Goal: Task Accomplishment & Management: Use online tool/utility

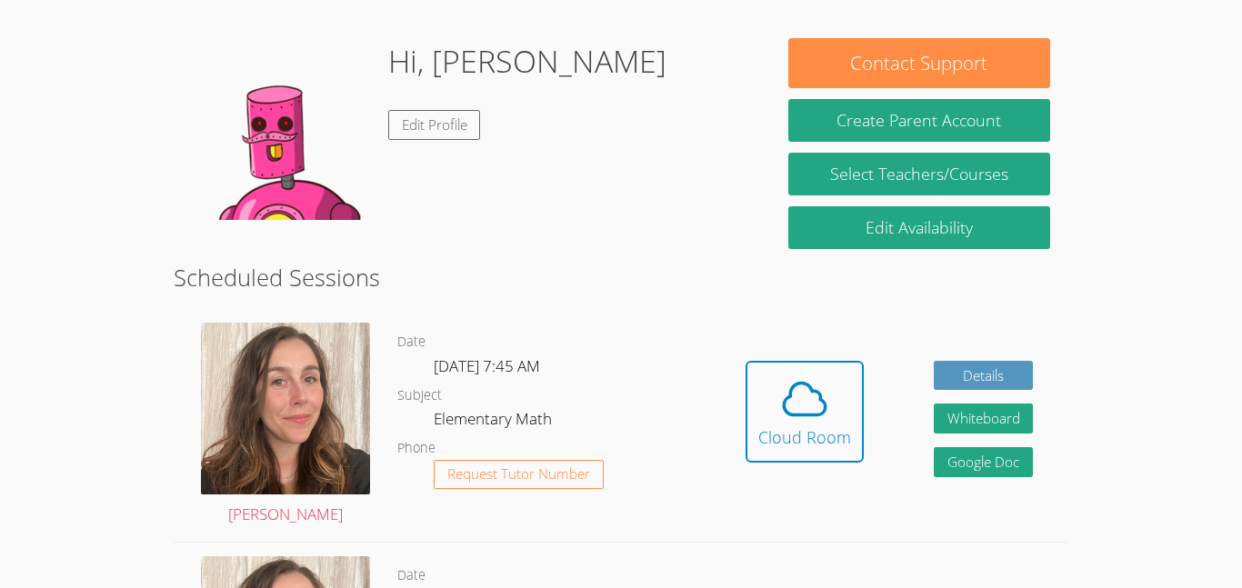
scroll to position [256, 0]
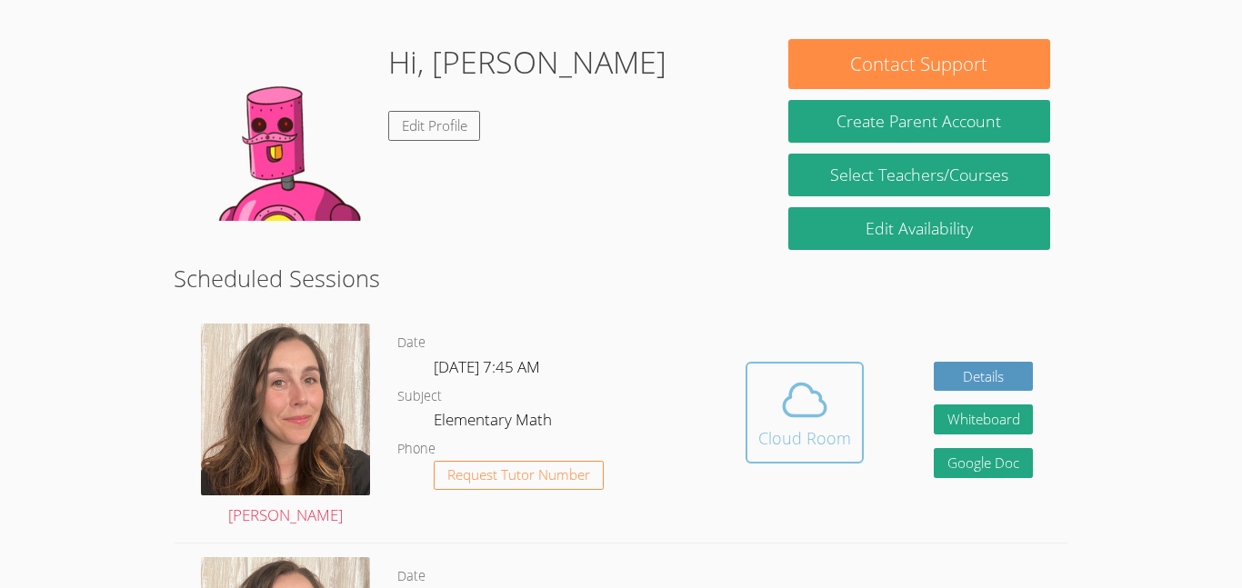
click at [827, 437] on div "Cloud Room" at bounding box center [804, 438] width 93 height 25
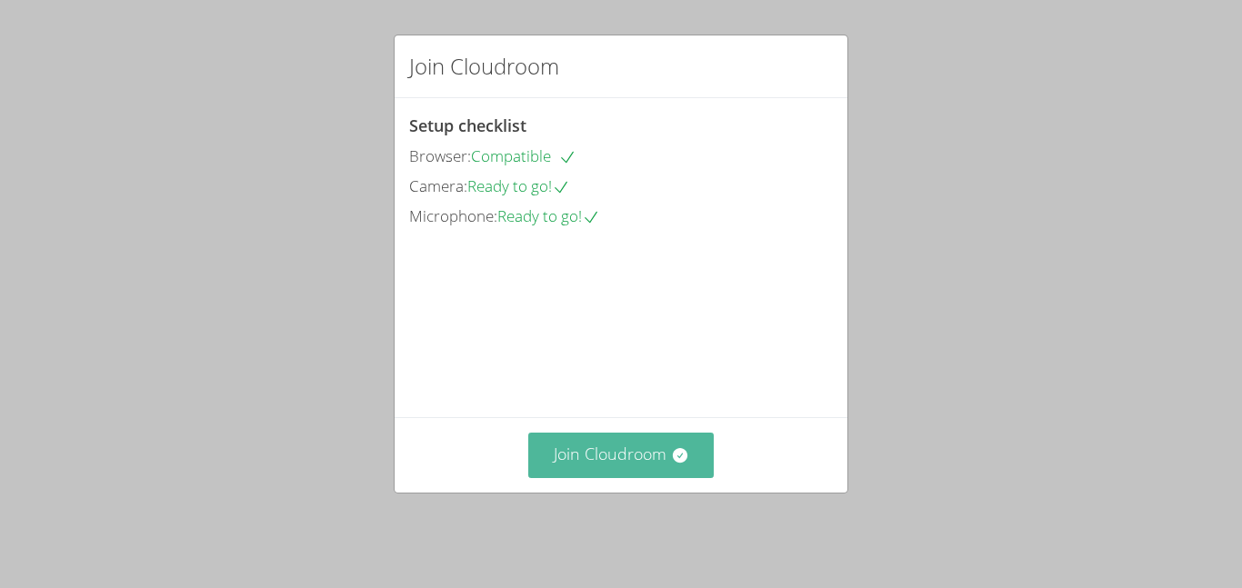
click at [634, 466] on button "Join Cloudroom" at bounding box center [621, 455] width 186 height 45
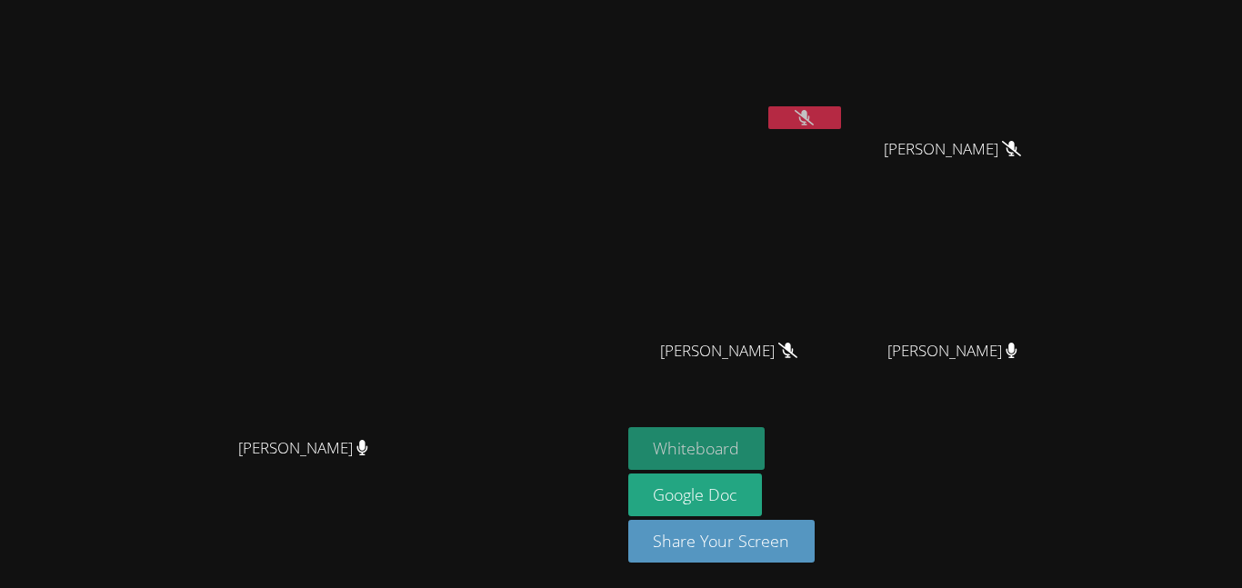
click at [766, 451] on button "Whiteboard" at bounding box center [696, 448] width 137 height 43
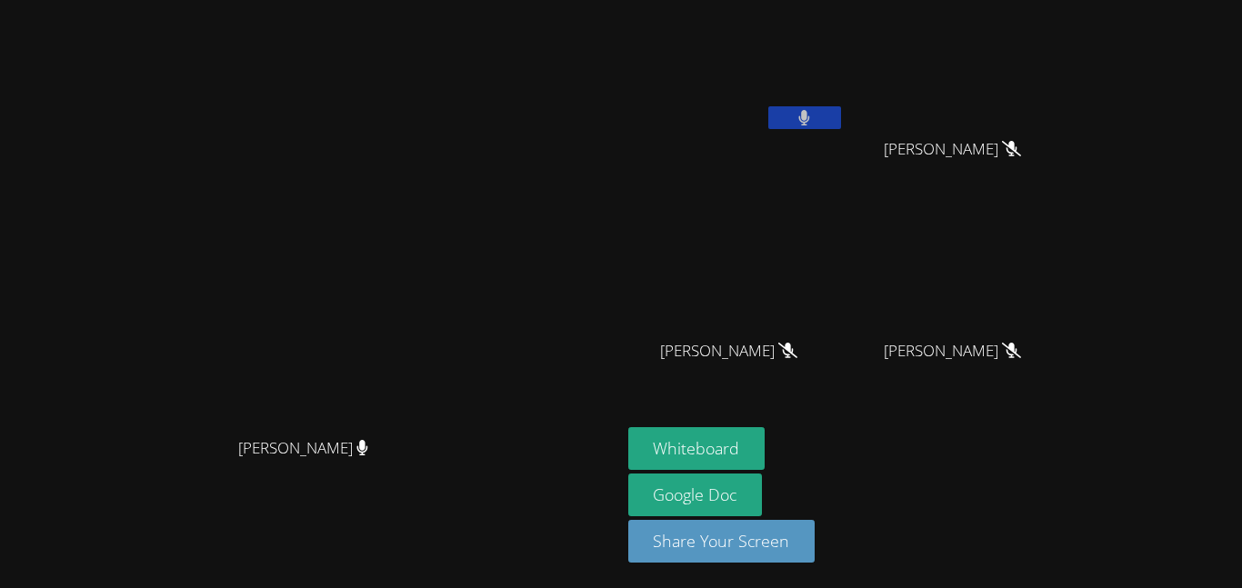
click at [810, 123] on icon at bounding box center [804, 117] width 12 height 15
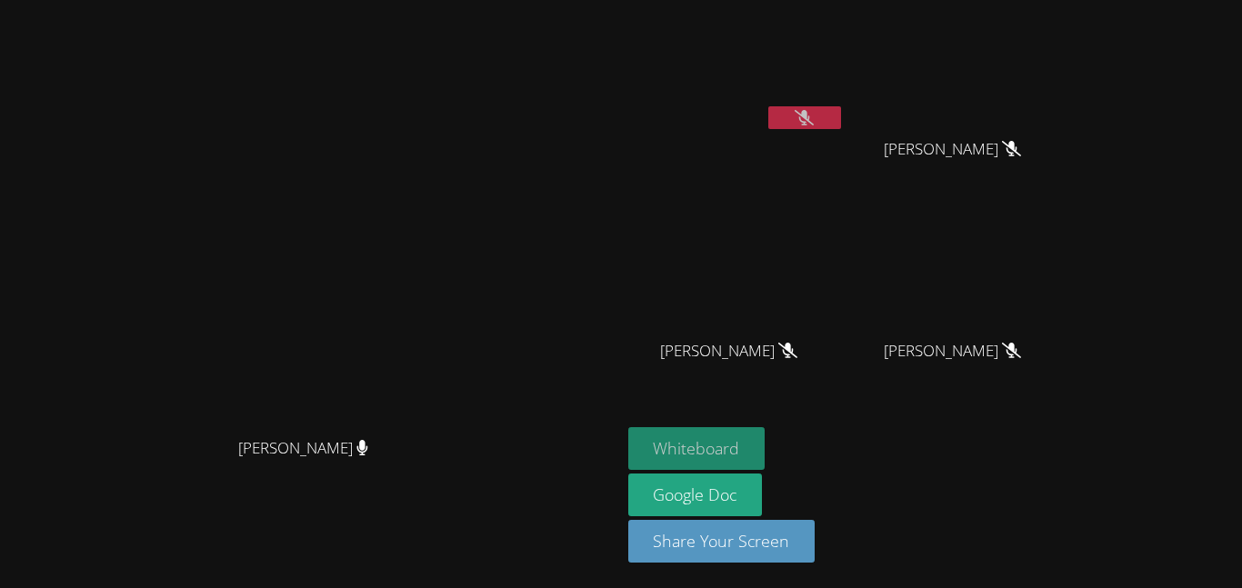
click at [766, 432] on button "Whiteboard" at bounding box center [696, 448] width 137 height 43
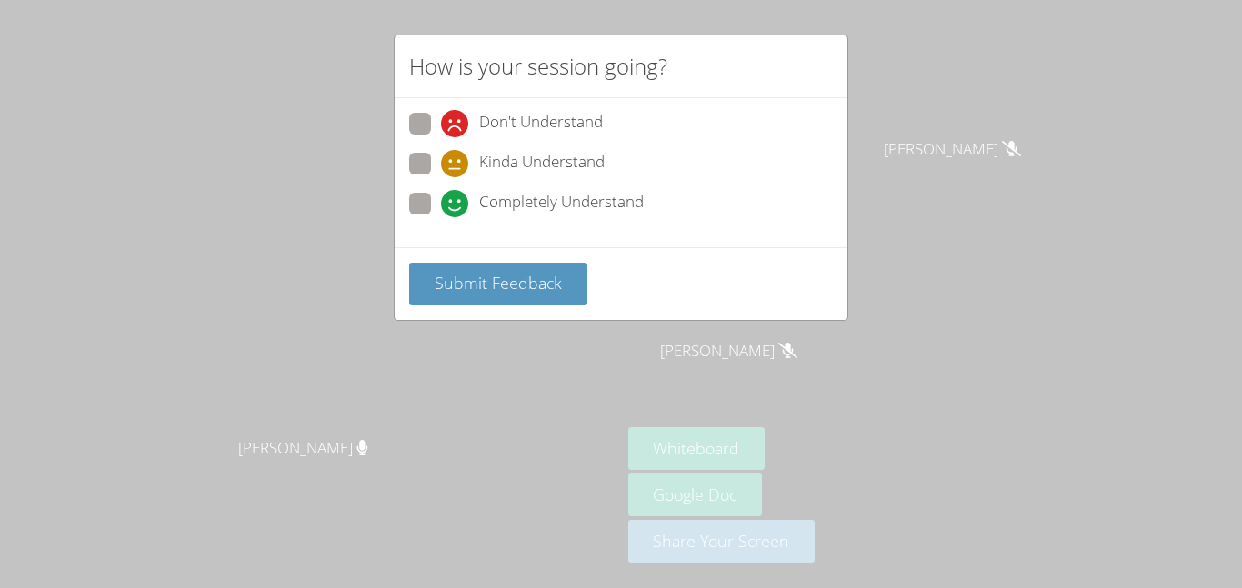
click at [441, 217] on span at bounding box center [441, 217] width 0 height 0
click at [441, 208] on input "Completely Understand" at bounding box center [448, 200] width 15 height 15
radio input "true"
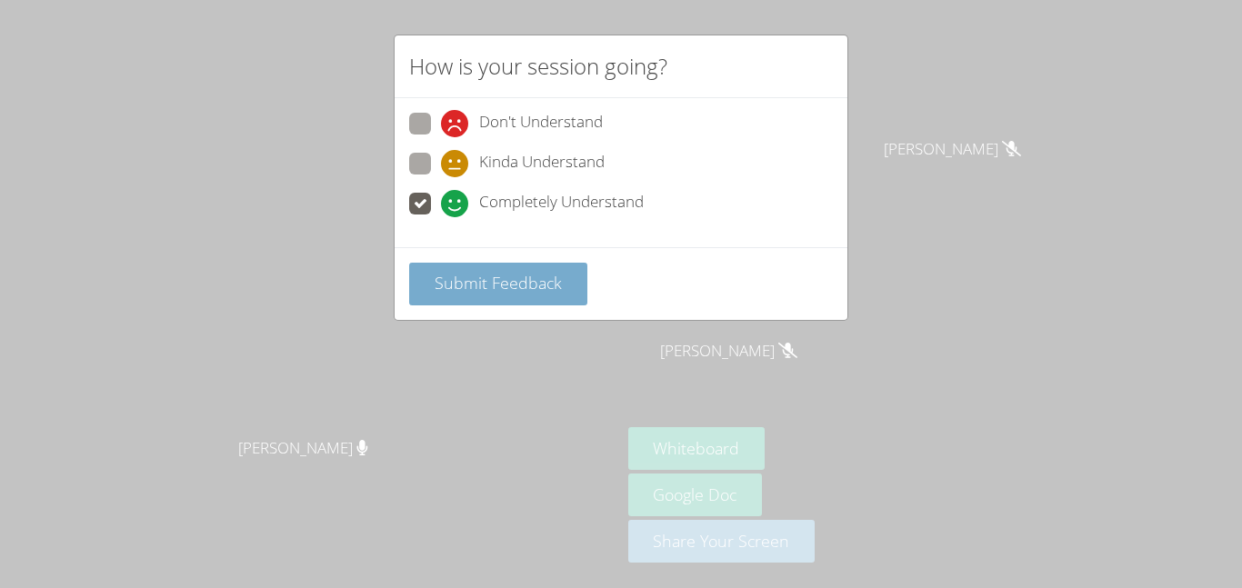
click at [515, 291] on span "Submit Feedback" at bounding box center [498, 283] width 127 height 22
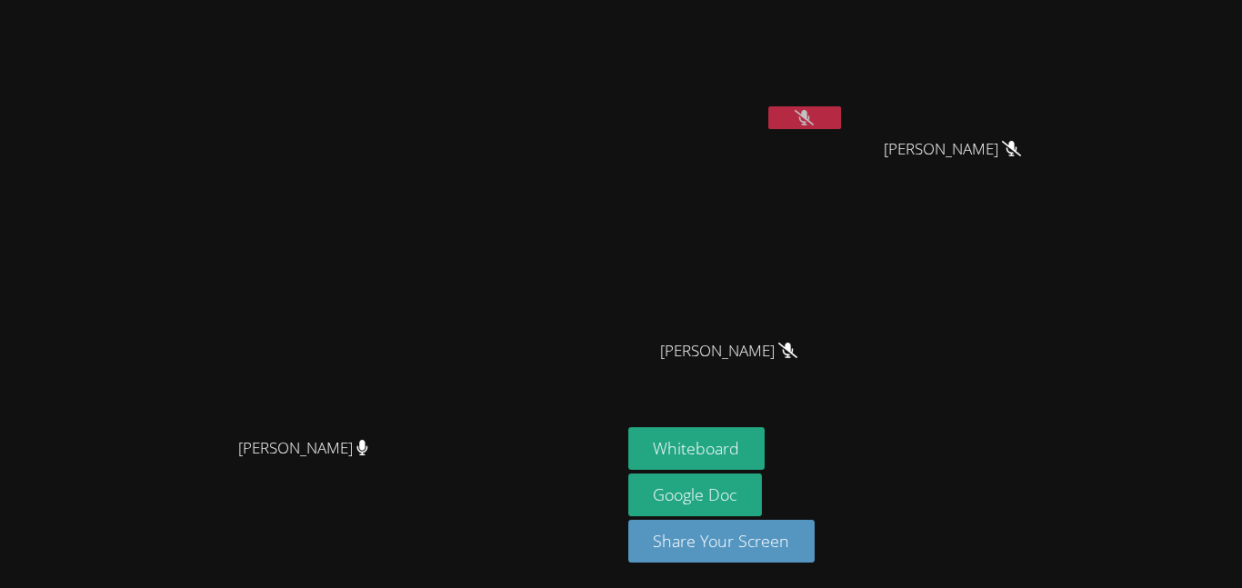
click at [841, 112] on button at bounding box center [804, 117] width 73 height 23
